Goal: Task Accomplishment & Management: Use online tool/utility

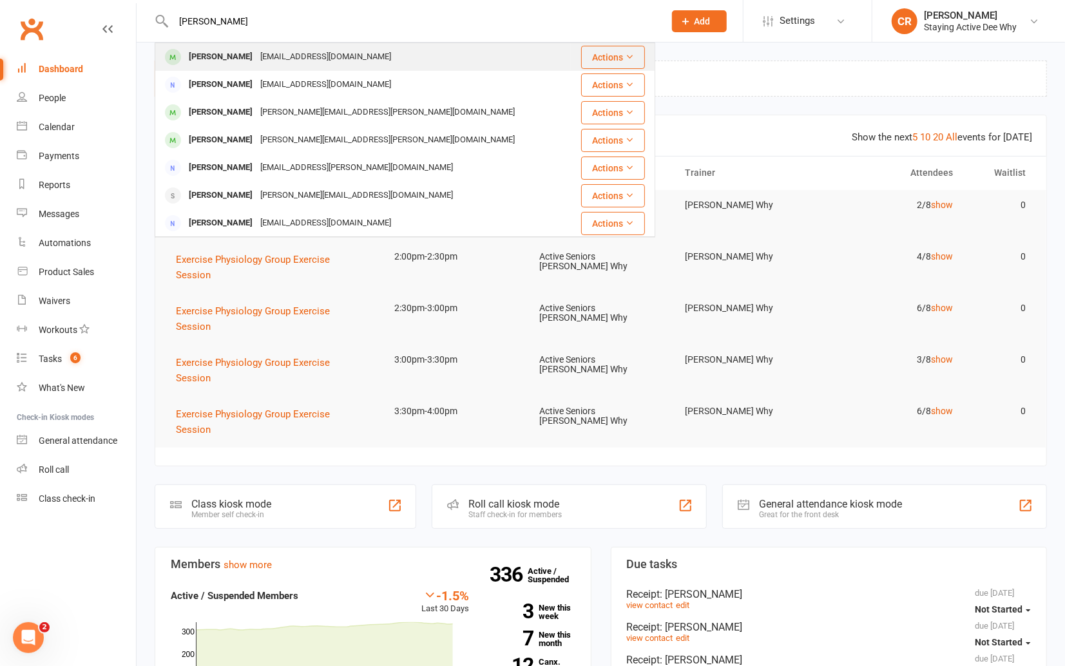
type input "[PERSON_NAME]"
click at [298, 44] on div "[PERSON_NAME] [EMAIL_ADDRESS][DOMAIN_NAME]" at bounding box center [363, 57] width 414 height 26
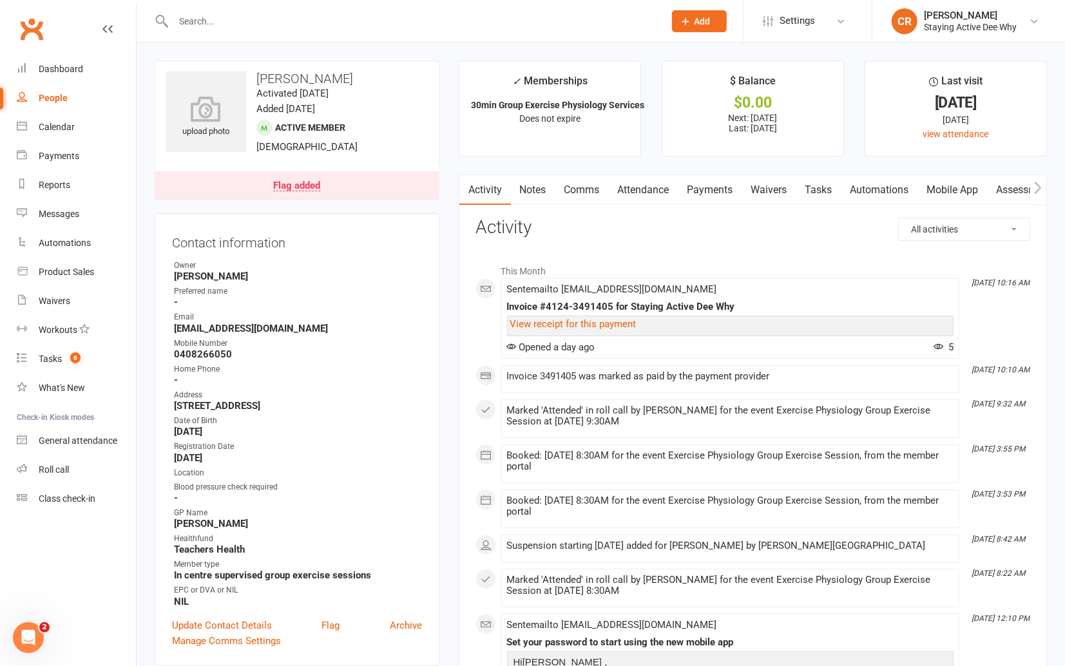
click at [331, 193] on link "Flag added" at bounding box center [297, 185] width 284 height 28
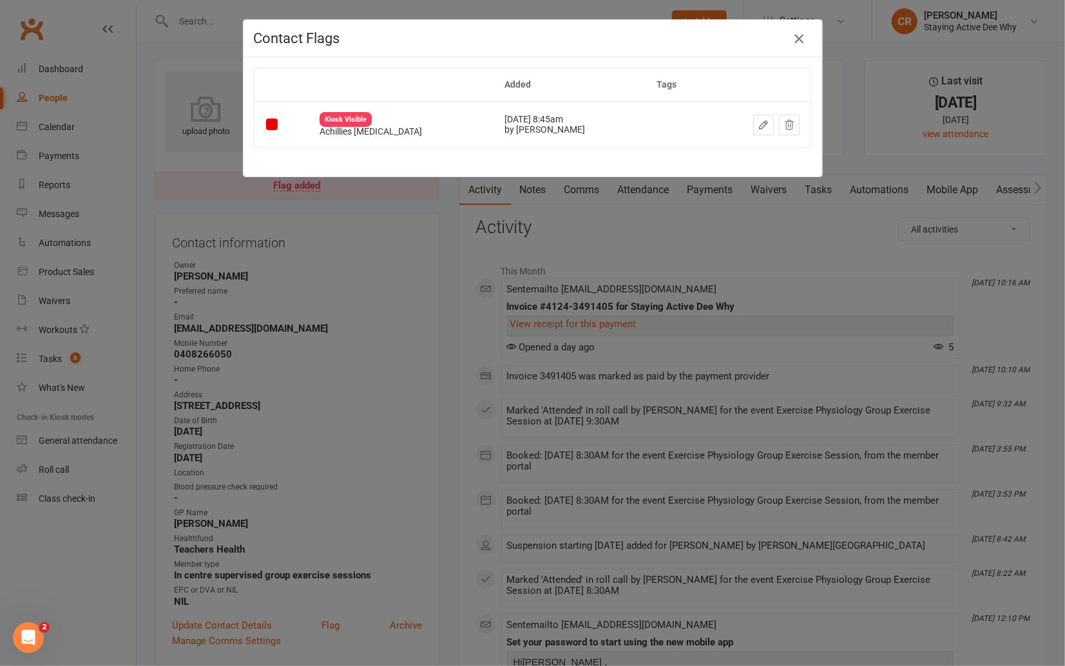
click at [803, 41] on icon "button" at bounding box center [798, 38] width 15 height 15
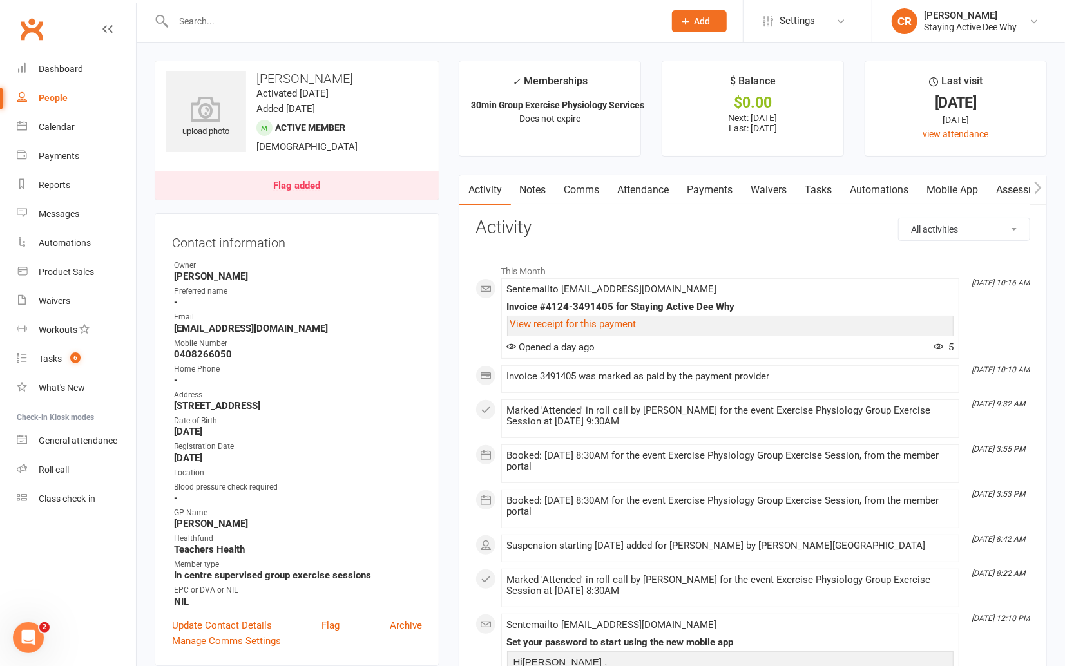
click at [709, 194] on link "Payments" at bounding box center [711, 190] width 64 height 30
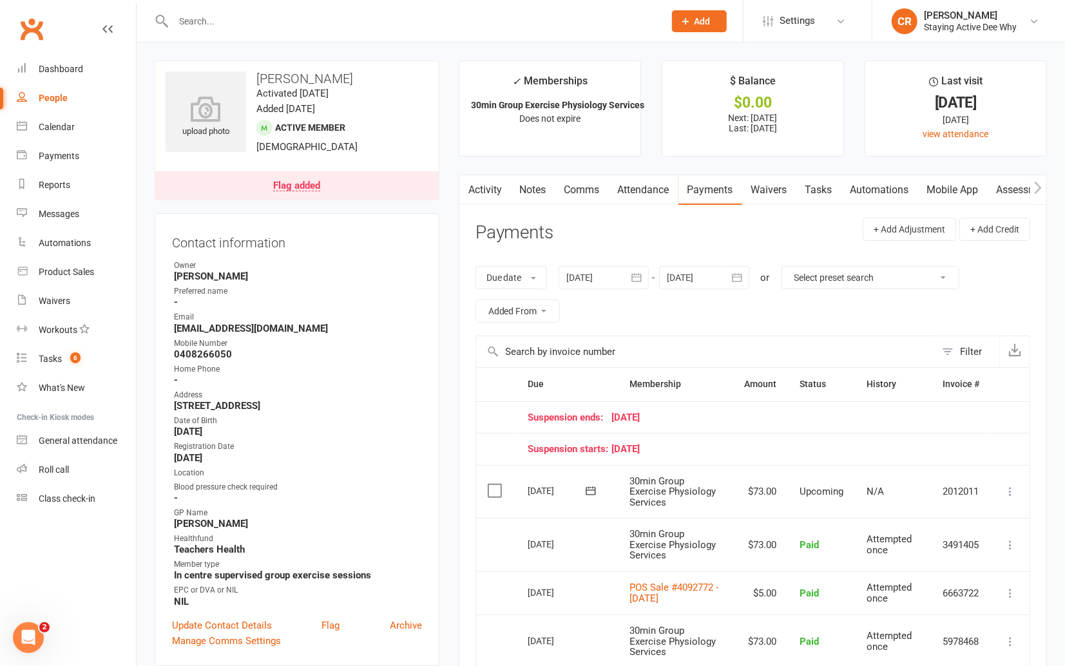
click at [739, 275] on icon "button" at bounding box center [737, 277] width 13 height 13
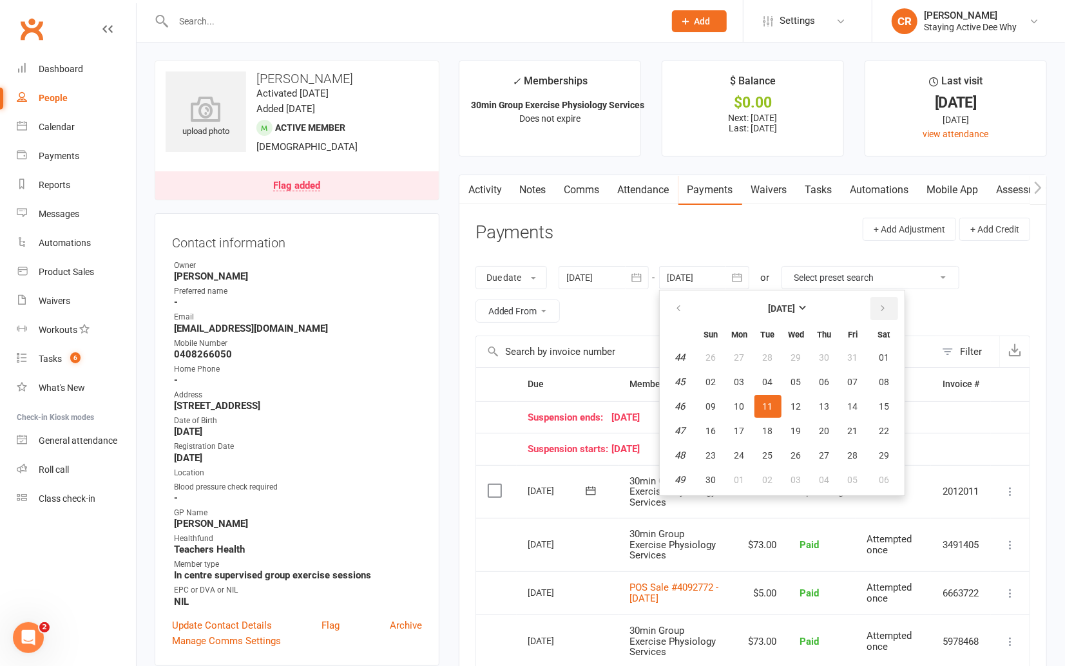
click at [891, 313] on button "button" at bounding box center [885, 308] width 28 height 23
click at [857, 378] on button "13" at bounding box center [853, 382] width 27 height 23
type input "[DATE]"
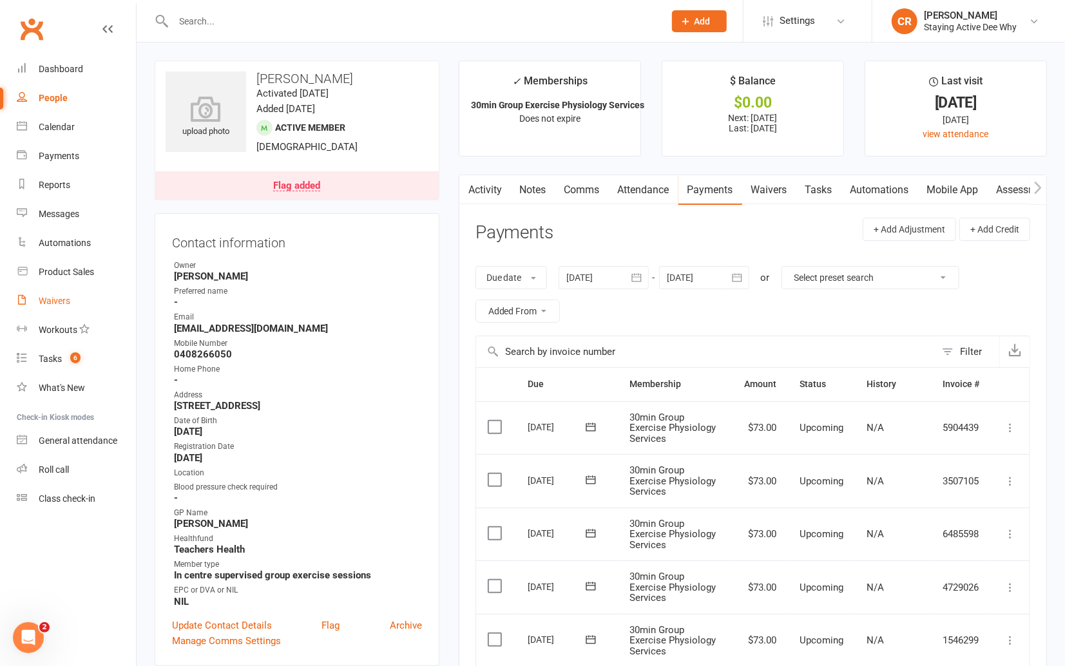
click at [63, 305] on div "Waivers" at bounding box center [55, 301] width 32 height 10
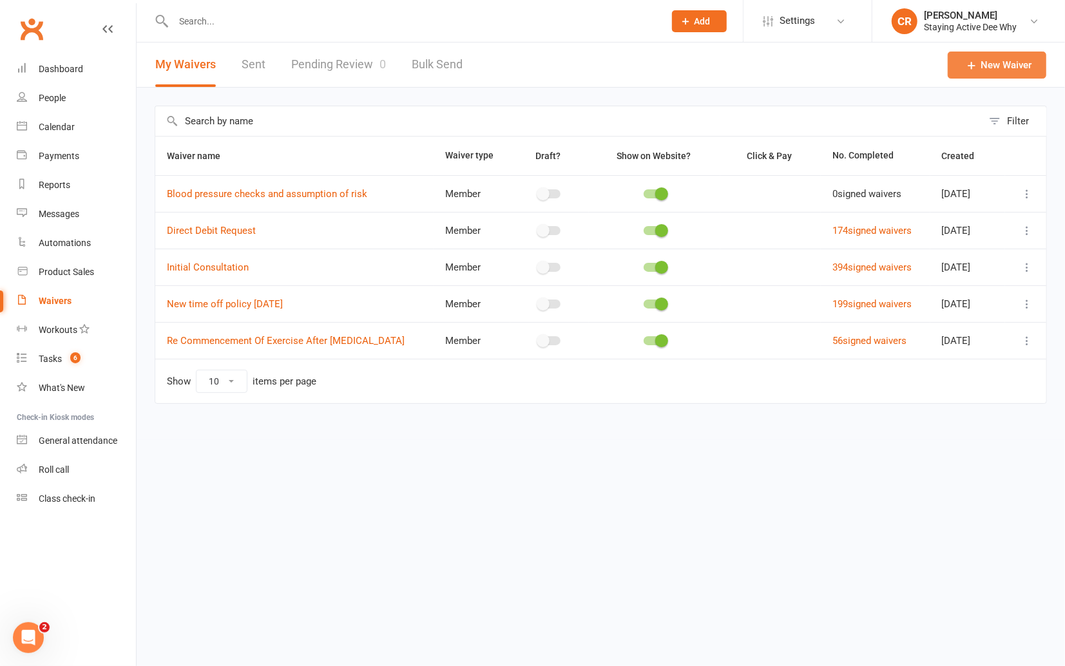
click at [1009, 59] on link "New Waiver" at bounding box center [997, 65] width 99 height 27
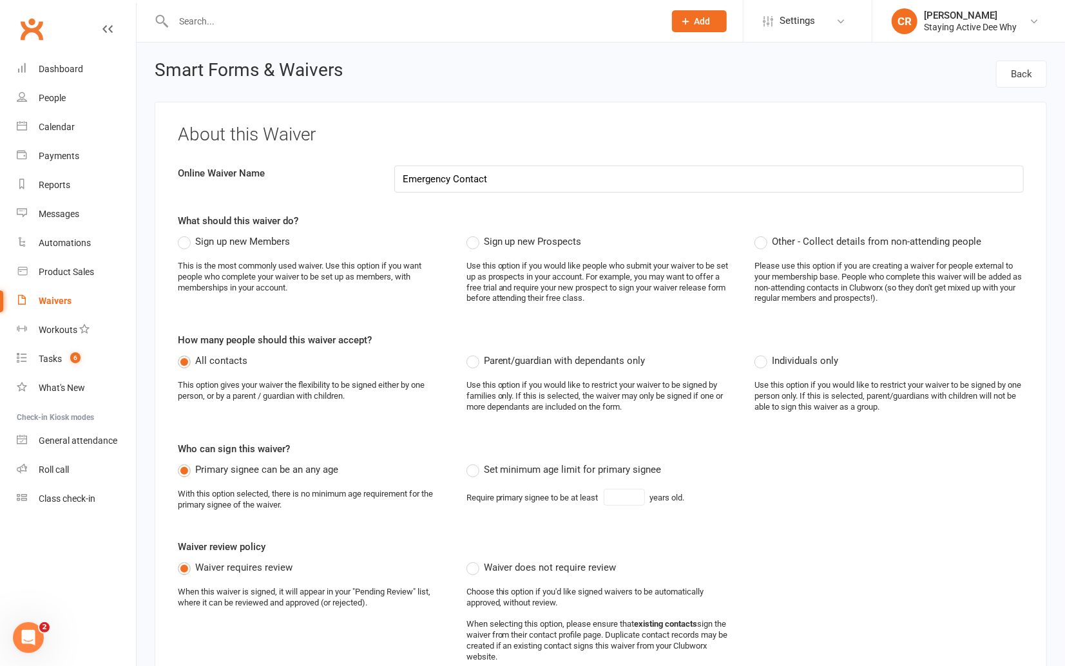
type input "Emergency Contact"
click at [231, 238] on span "Sign up new Members" at bounding box center [242, 241] width 95 height 14
click at [186, 234] on input "Sign up new Members" at bounding box center [182, 234] width 8 height 0
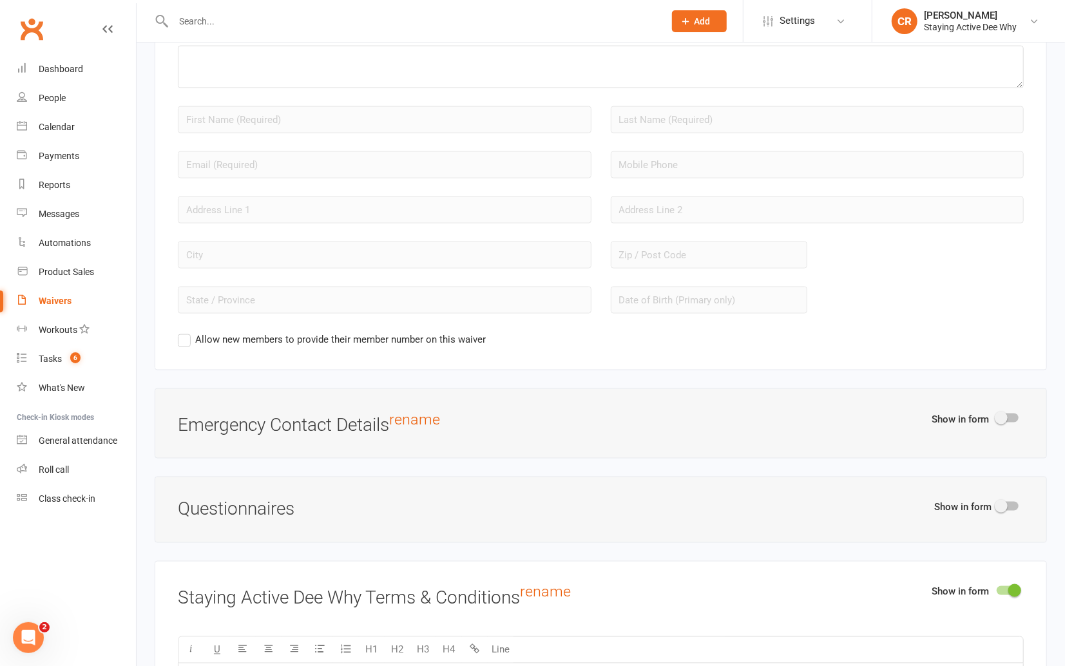
scroll to position [989, 0]
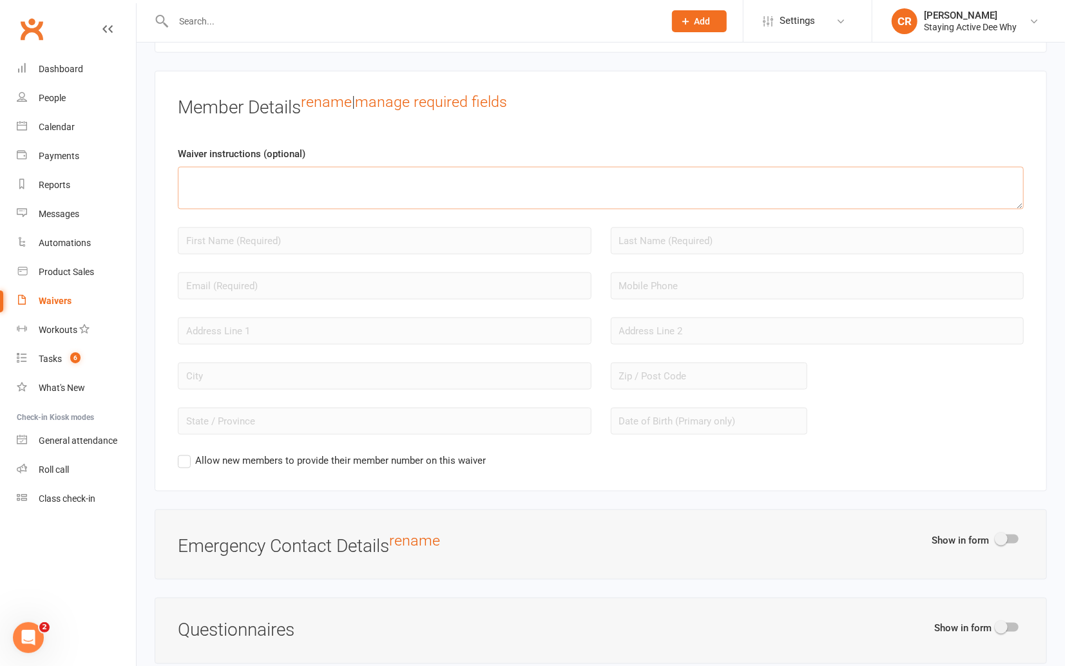
click at [307, 185] on textarea at bounding box center [601, 188] width 846 height 43
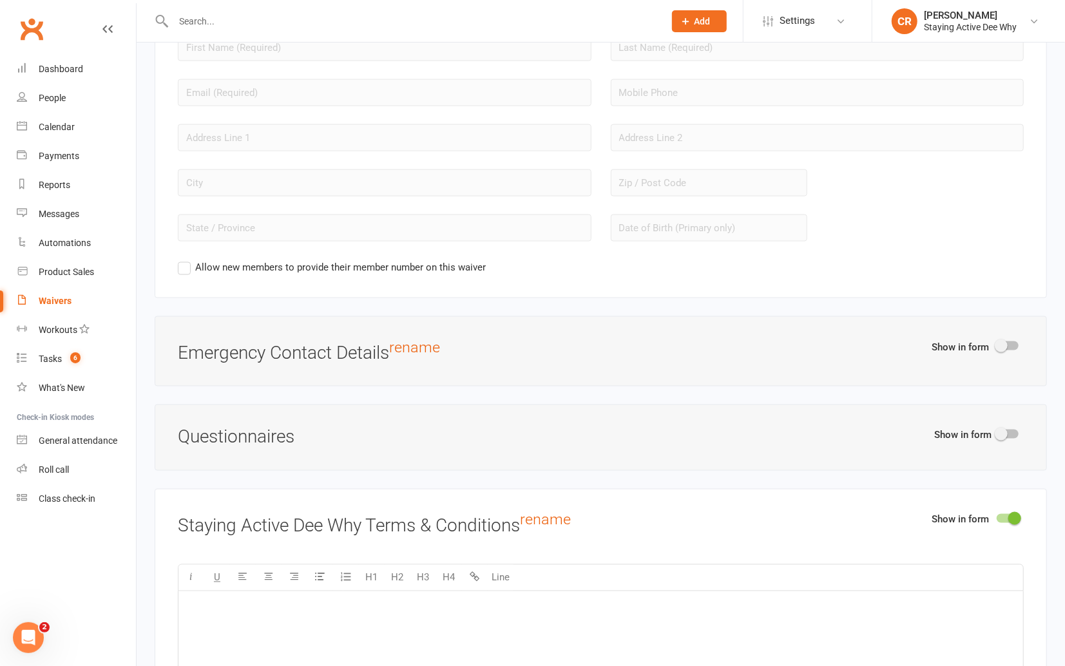
scroll to position [980, 0]
